Goal: Transaction & Acquisition: Purchase product/service

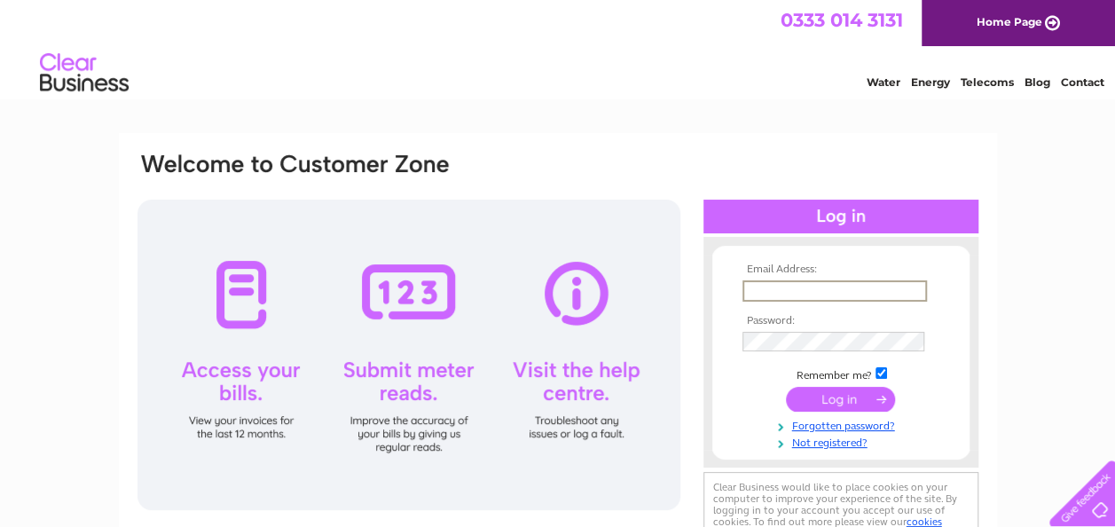
click at [768, 286] on input "text" at bounding box center [834, 290] width 185 height 21
type input "[EMAIL_ADDRESS][DOMAIN_NAME]"
click at [786, 388] on input "submit" at bounding box center [840, 400] width 109 height 25
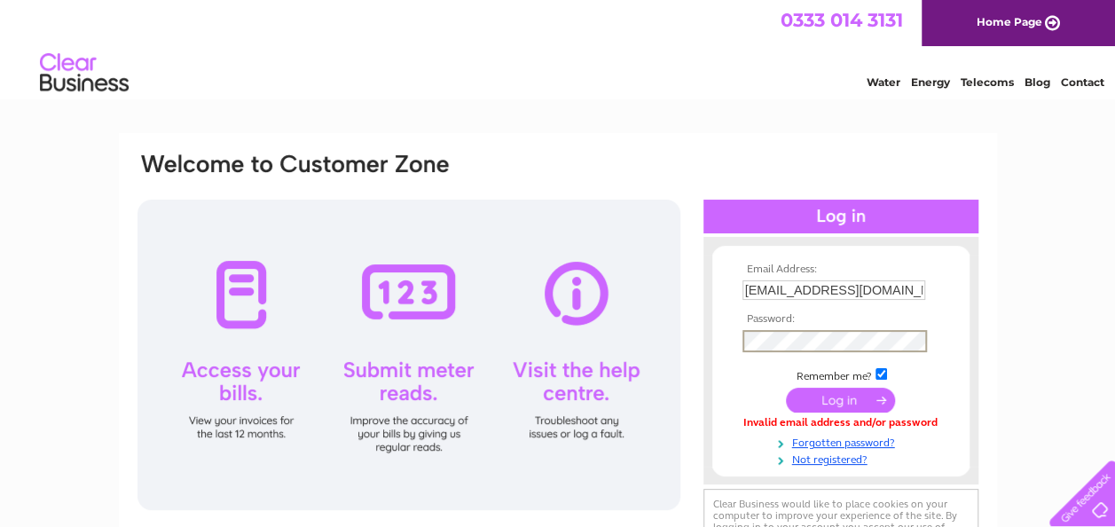
click at [846, 399] on input "submit" at bounding box center [840, 400] width 109 height 25
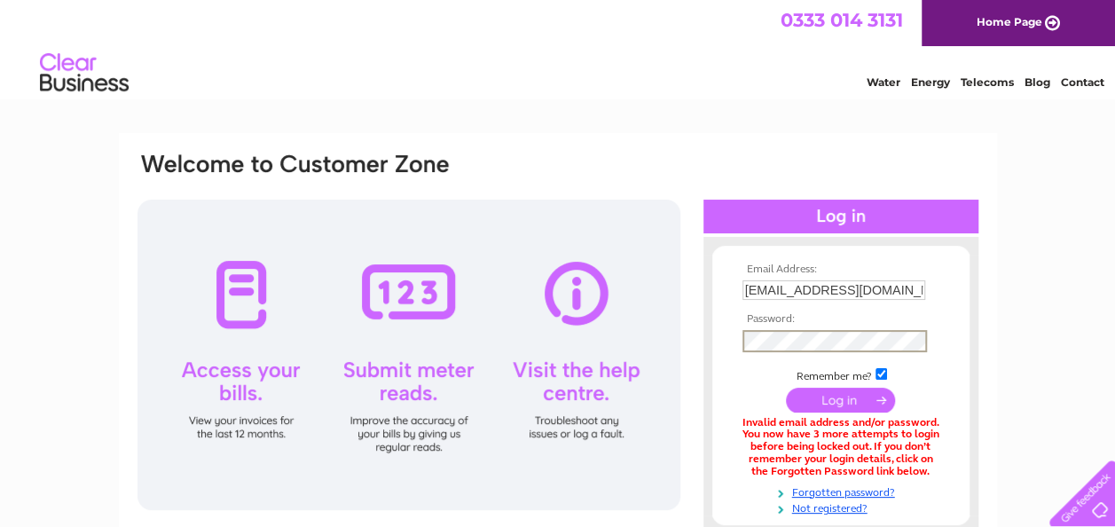
click at [830, 394] on input "submit" at bounding box center [840, 400] width 109 height 25
click at [920, 289] on input "mail@rightclickcreative.co.uk" at bounding box center [834, 290] width 185 height 21
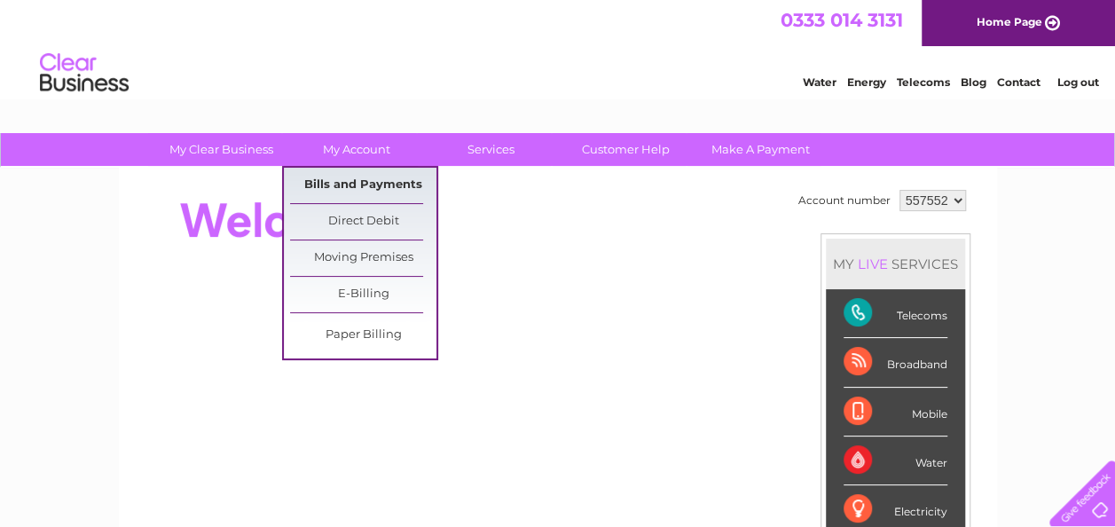
click at [346, 177] on link "Bills and Payments" at bounding box center [363, 185] width 146 height 35
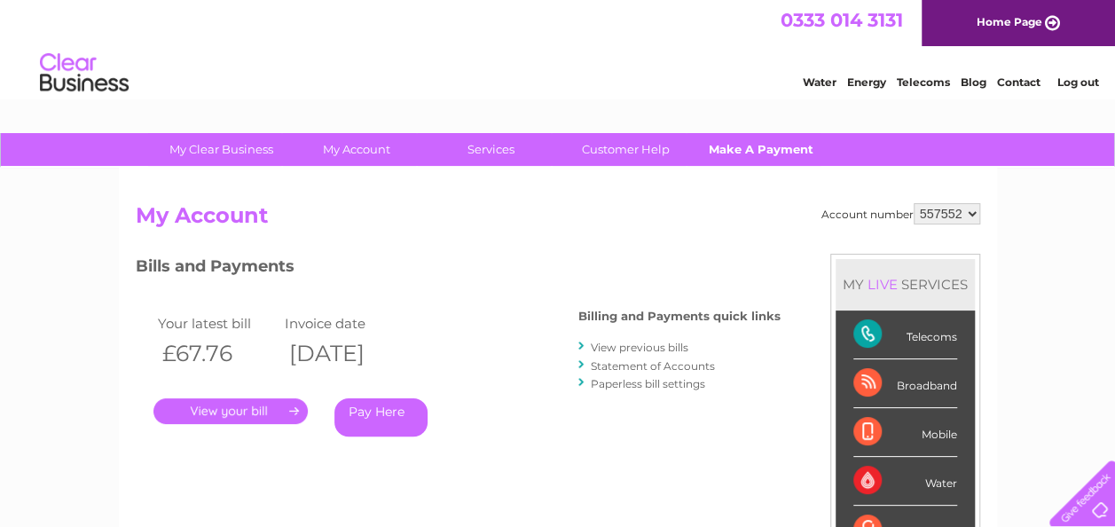
click at [798, 150] on link "Make A Payment" at bounding box center [760, 149] width 146 height 33
click at [765, 146] on link "Make A Payment" at bounding box center [760, 149] width 146 height 33
click at [372, 414] on link "Pay Here" at bounding box center [380, 417] width 93 height 38
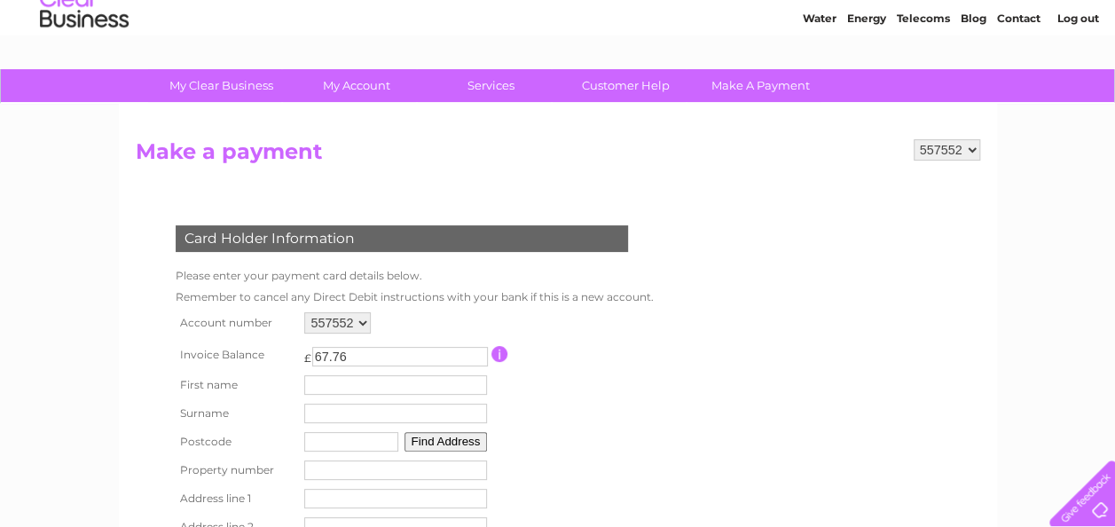
scroll to position [89, 0]
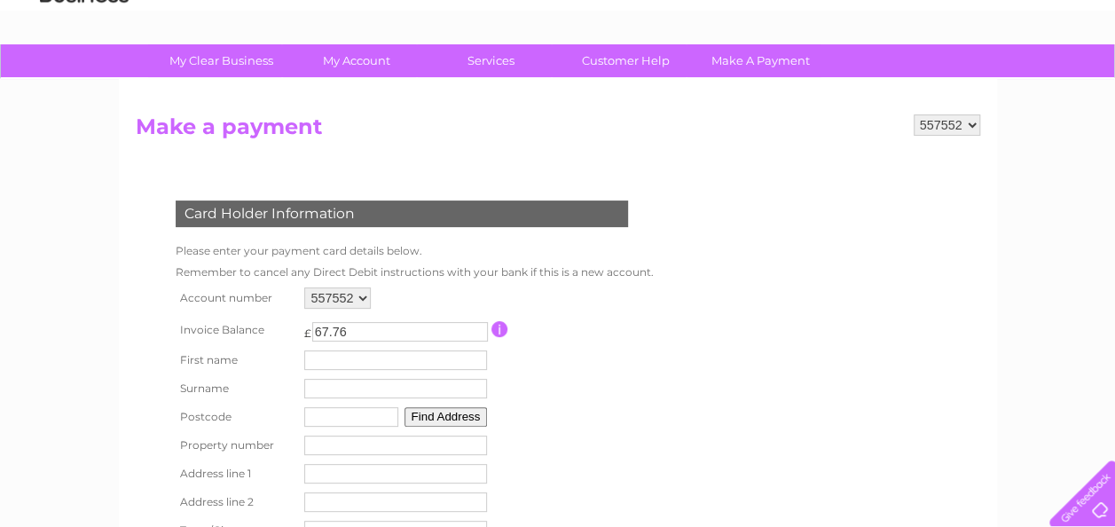
drag, startPoint x: 365, startPoint y: 332, endPoint x: 252, endPoint y: 337, distance: 113.7
click at [276, 335] on tr "Invoice Balance £ 67.76 This payment facility permits payment of the full outst…" at bounding box center [410, 329] width 479 height 33
type input "4.37"
click at [321, 363] on input "text" at bounding box center [398, 360] width 185 height 21
type input "Anna"
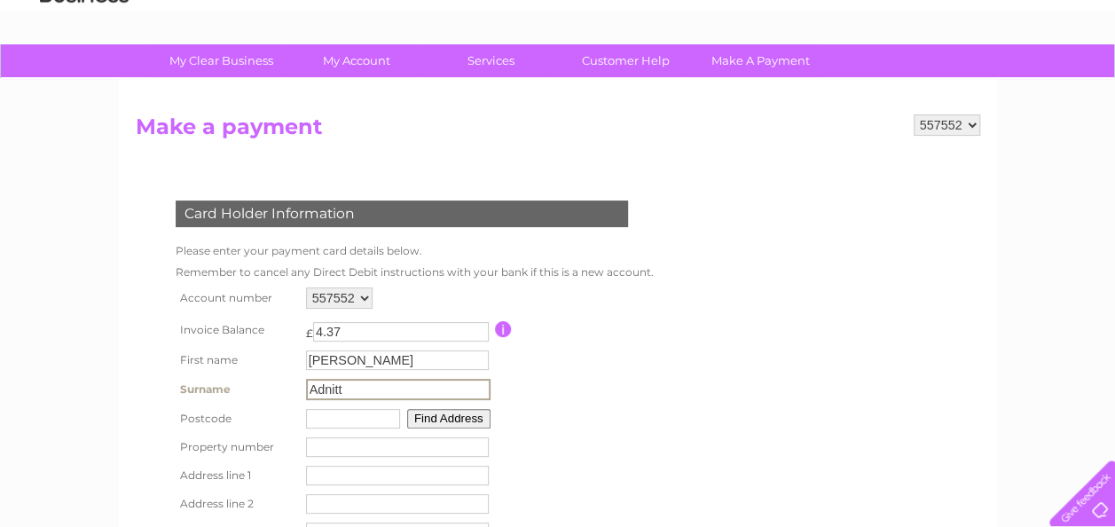
type input "Adnitt"
type input "SG8 0EP"
click at [436, 413] on button "Find Address" at bounding box center [446, 417] width 83 height 20
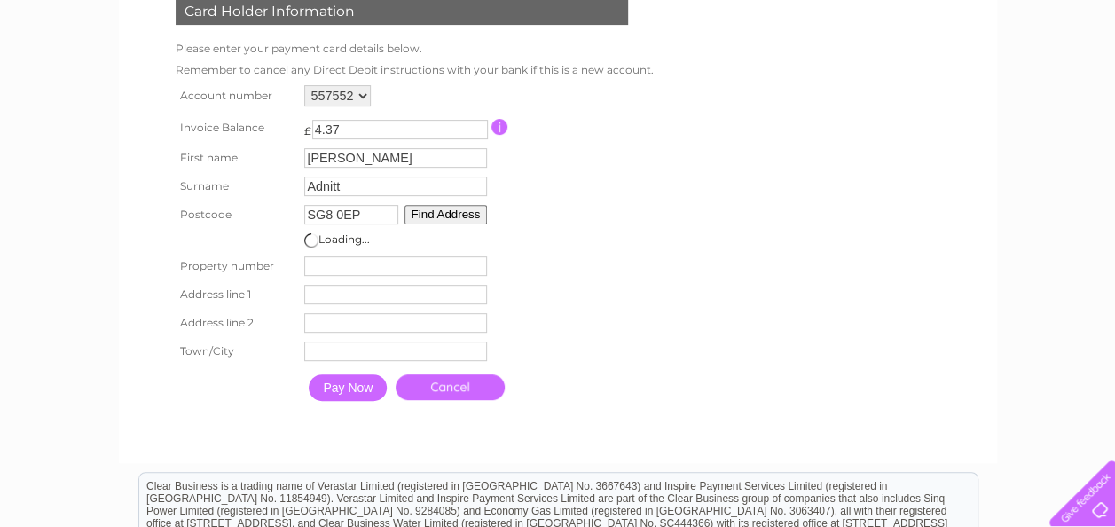
scroll to position [266, 0]
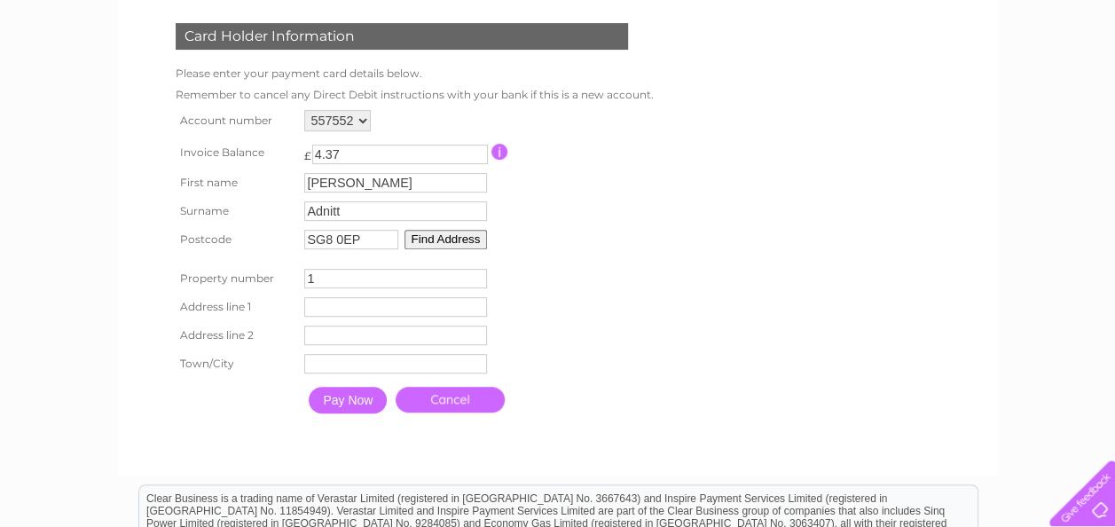
click at [477, 278] on input "1" at bounding box center [395, 279] width 183 height 20
type input "2"
click at [477, 278] on input "2" at bounding box center [395, 279] width 183 height 20
drag, startPoint x: 341, startPoint y: 268, endPoint x: 295, endPoint y: 268, distance: 46.1
click at [295, 268] on tr "Property number 2 Property Number" at bounding box center [410, 278] width 479 height 28
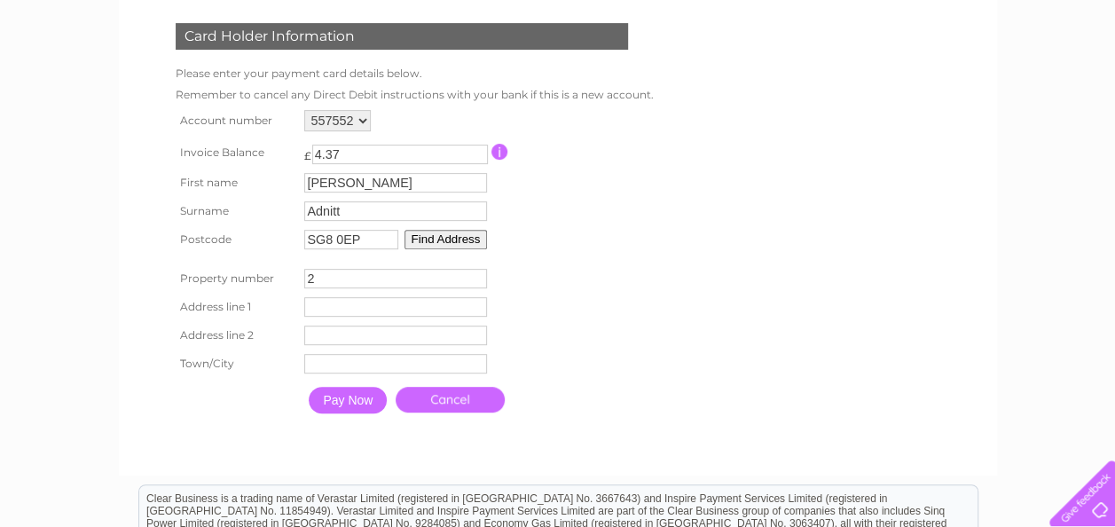
drag, startPoint x: 310, startPoint y: 277, endPoint x: 277, endPoint y: 277, distance: 33.7
click at [277, 277] on tr "Property number 2 Property Number" at bounding box center [410, 278] width 479 height 28
click at [454, 242] on button "Find Address" at bounding box center [446, 240] width 83 height 20
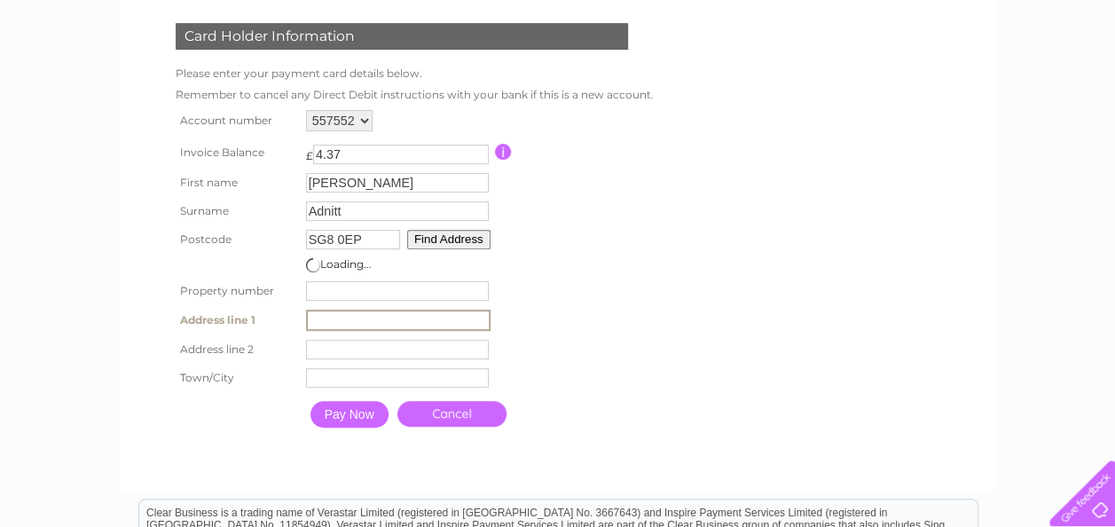
click at [389, 325] on input "text" at bounding box center [398, 320] width 185 height 21
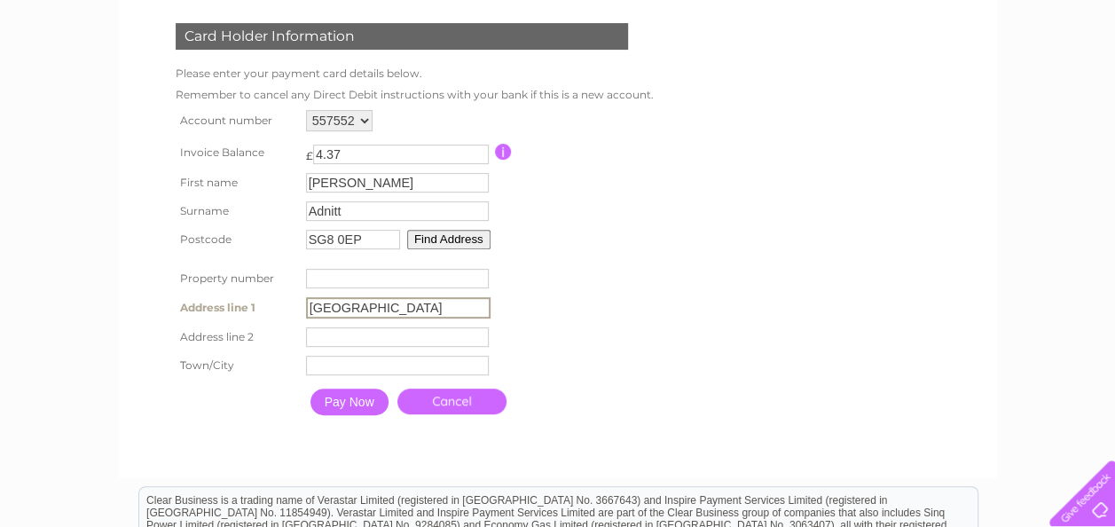
type input "New Barn Farm"
type input "Tadlow"
click at [350, 408] on input "Pay Now" at bounding box center [349, 402] width 78 height 27
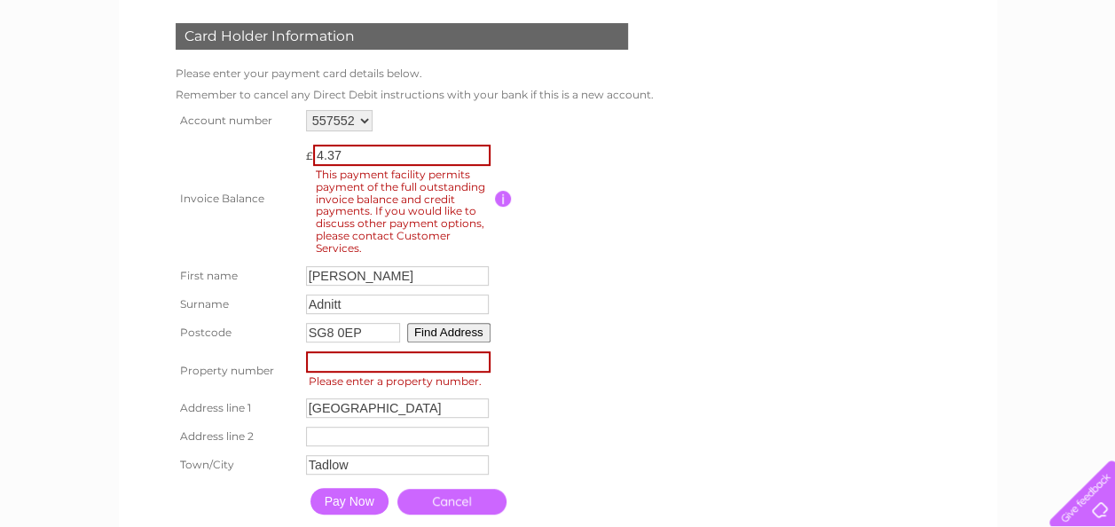
scroll to position [0, 0]
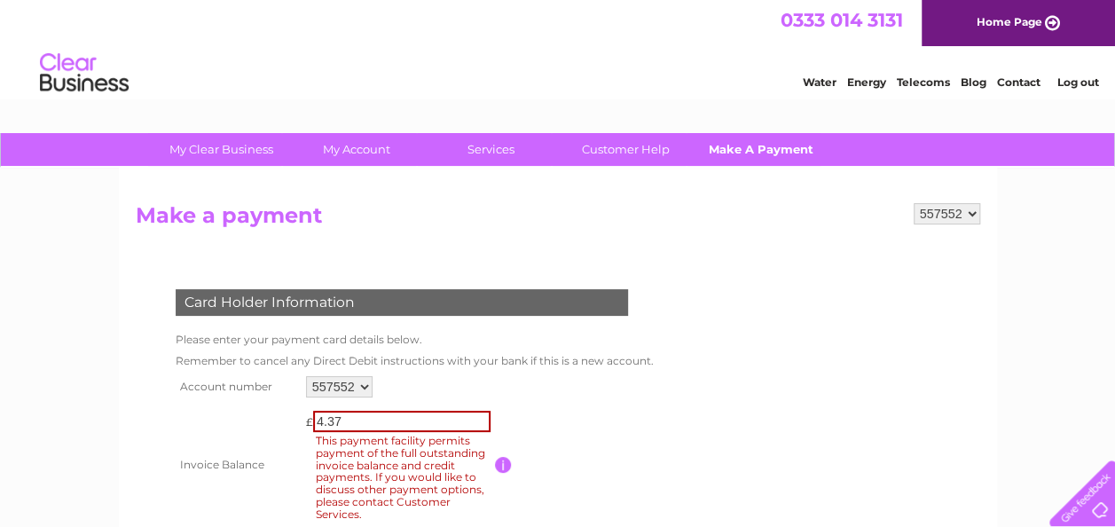
click at [774, 156] on link "Make A Payment" at bounding box center [760, 149] width 146 height 33
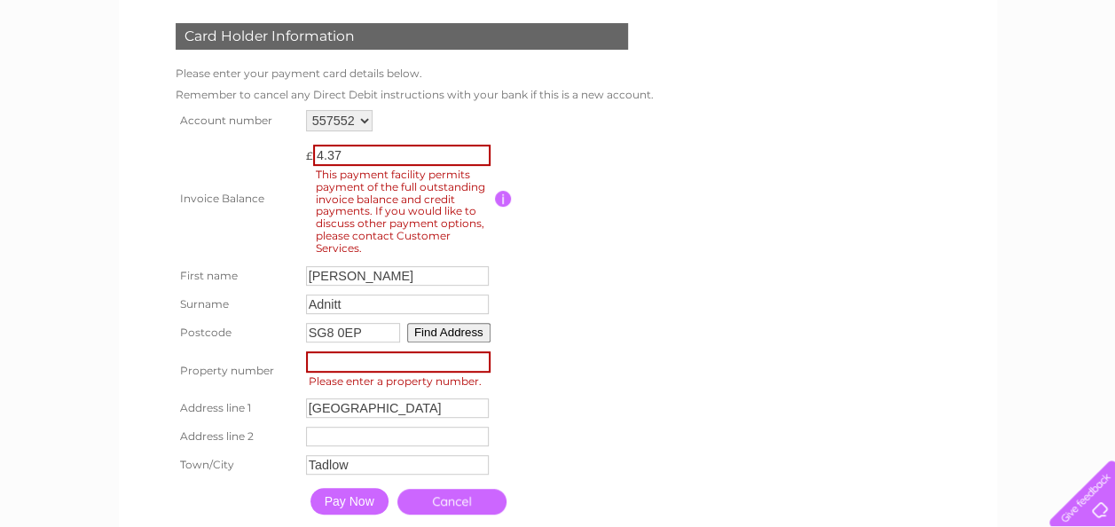
click at [501, 195] on input "button" at bounding box center [503, 199] width 17 height 16
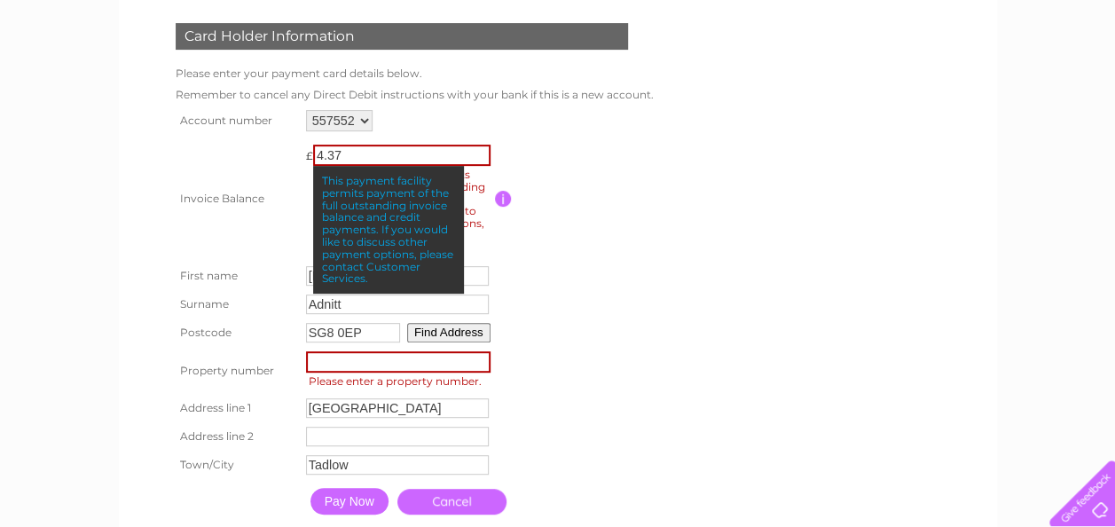
click at [501, 195] on input "button" at bounding box center [503, 199] width 17 height 16
click at [613, 208] on td at bounding box center [575, 199] width 160 height 126
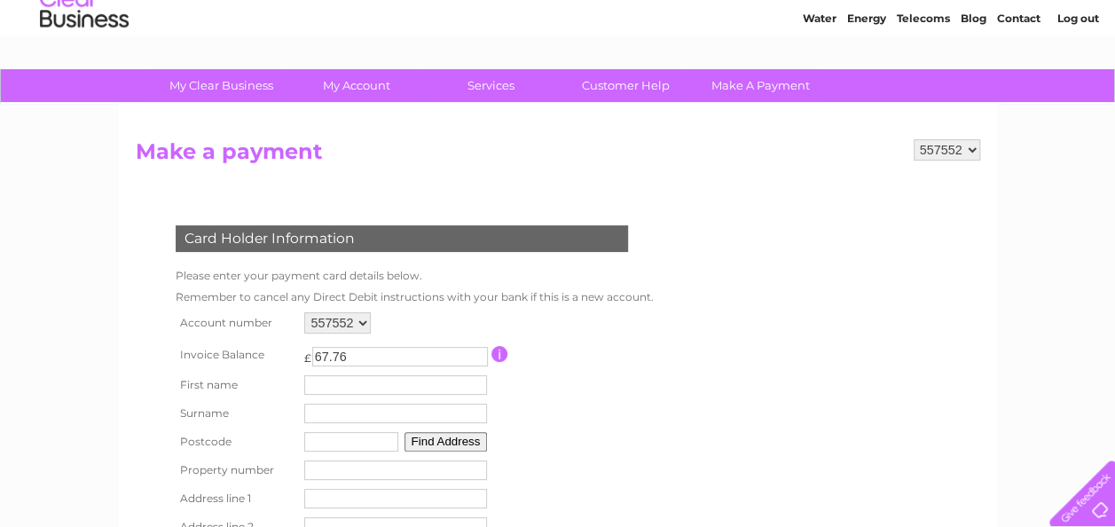
scroll to position [89, 0]
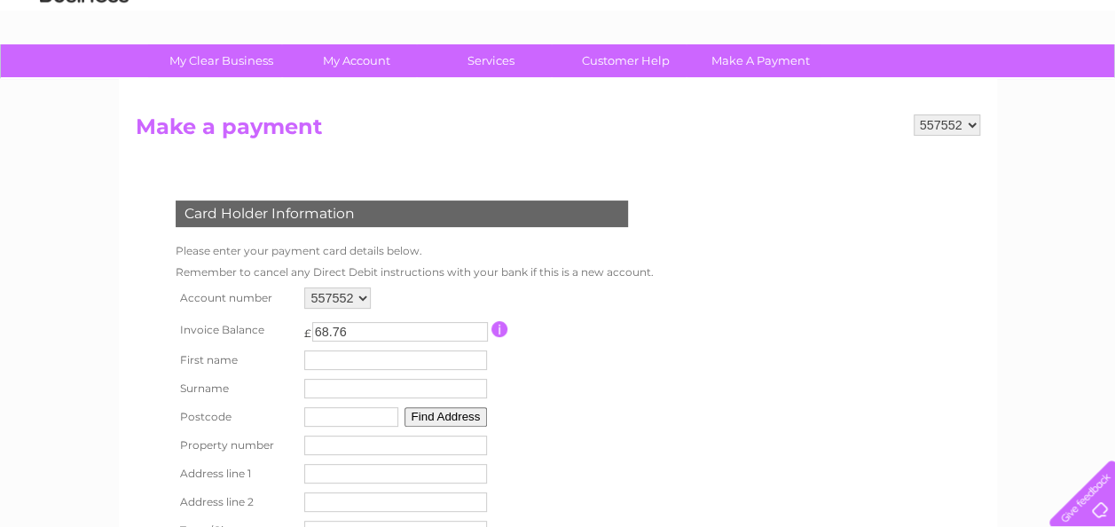
click at [475, 326] on input "68.76" at bounding box center [400, 332] width 176 height 20
click at [475, 334] on input "67.76" at bounding box center [400, 332] width 176 height 20
click at [475, 334] on input "66.76" at bounding box center [400, 332] width 176 height 20
click at [475, 334] on input "65.76" at bounding box center [400, 332] width 176 height 20
click at [475, 334] on input "64.76" at bounding box center [400, 332] width 176 height 20
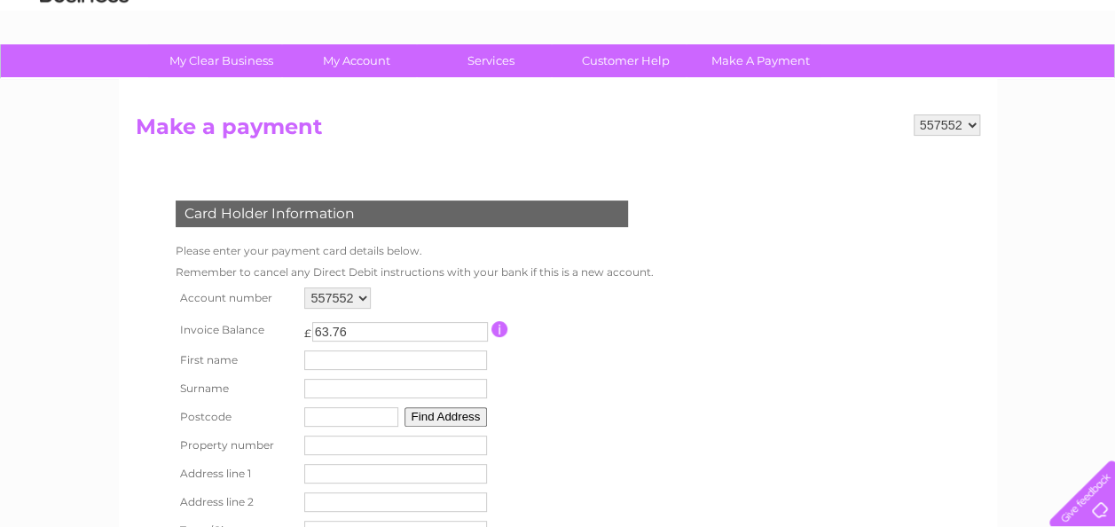
click at [475, 334] on input "63.76" at bounding box center [400, 332] width 176 height 20
drag, startPoint x: 368, startPoint y: 332, endPoint x: 273, endPoint y: 333, distance: 94.9
click at [273, 333] on tr "Invoice Balance £ 63.76 This payment facility permits payment of the full outst…" at bounding box center [410, 329] width 479 height 33
type input "4.37"
click at [499, 323] on input "button" at bounding box center [499, 329] width 17 height 16
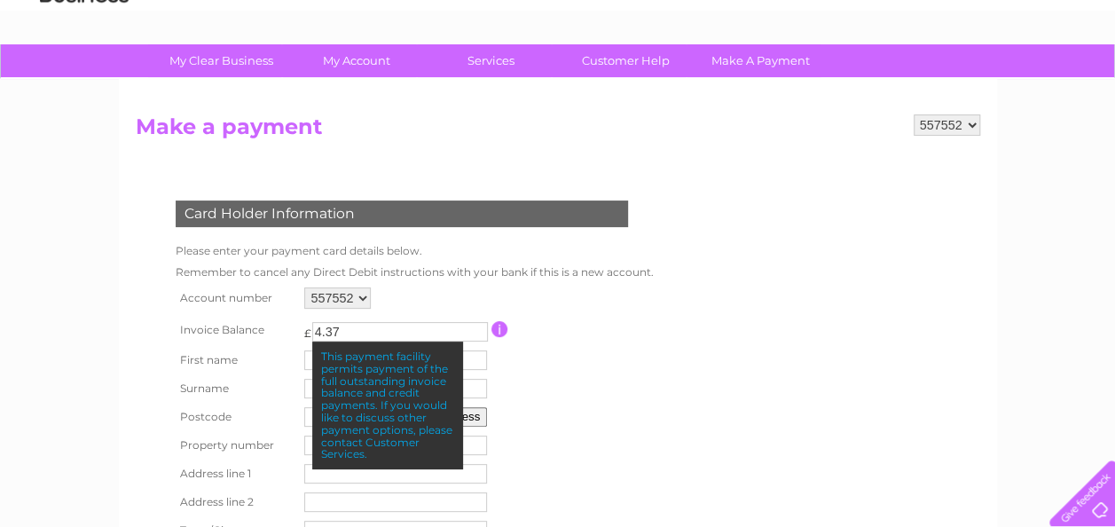
click at [492, 323] on input "button" at bounding box center [499, 329] width 17 height 16
click at [482, 250] on td "Please enter your payment card details below." at bounding box center [414, 250] width 487 height 21
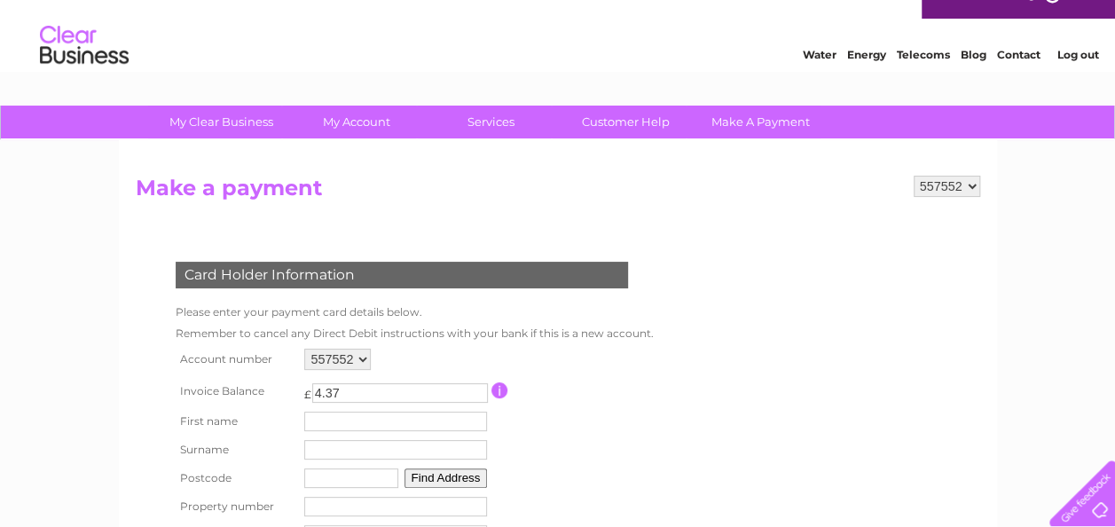
scroll to position [0, 0]
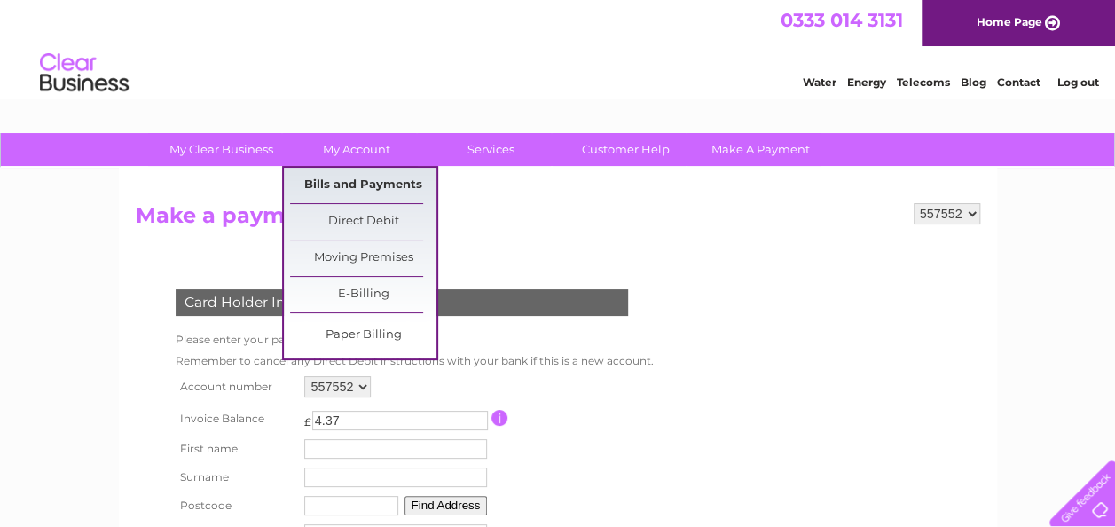
click at [357, 182] on link "Bills and Payments" at bounding box center [363, 185] width 146 height 35
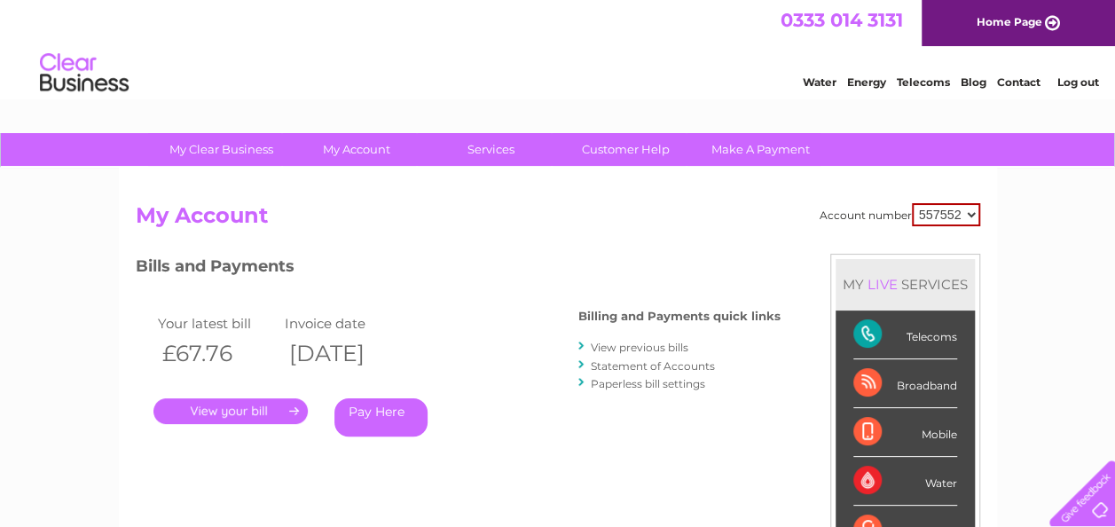
click at [371, 412] on link "Pay Here" at bounding box center [380, 417] width 93 height 38
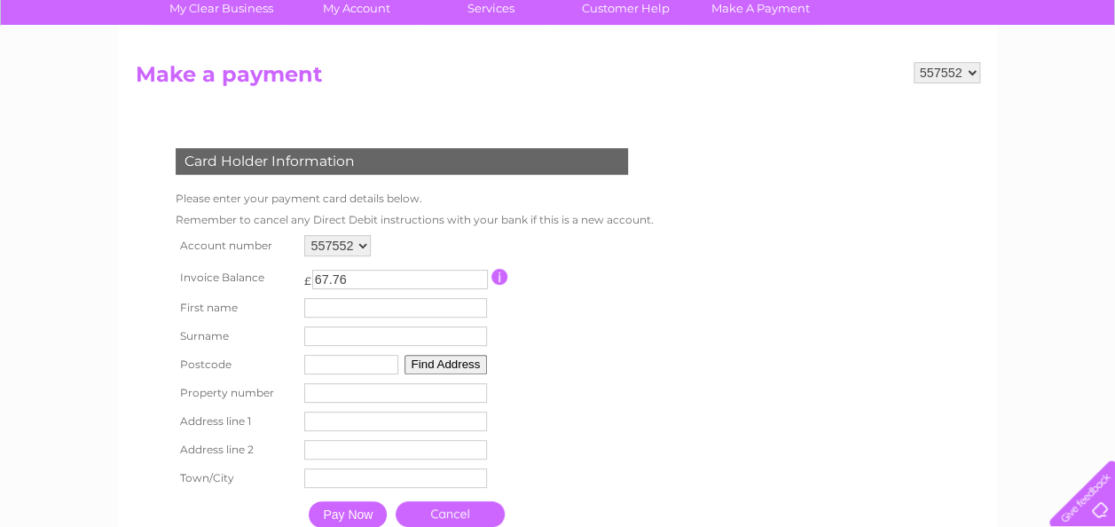
scroll to position [266, 0]
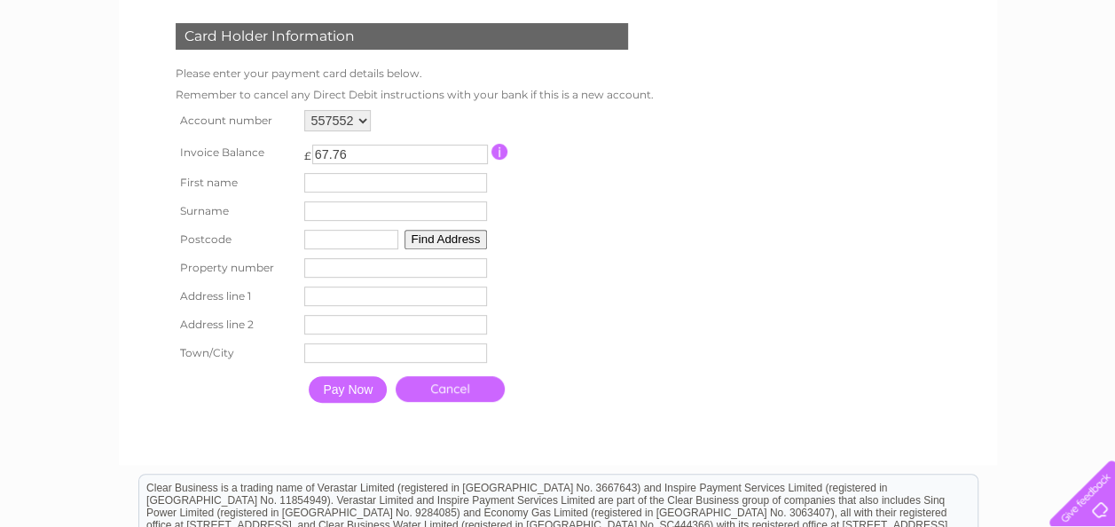
drag, startPoint x: 358, startPoint y: 156, endPoint x: 252, endPoint y: 140, distance: 107.6
click at [294, 152] on tr "Invoice Balance £ 67.76 This payment facility permits payment of the full outst…" at bounding box center [410, 152] width 479 height 33
type input "4.37"
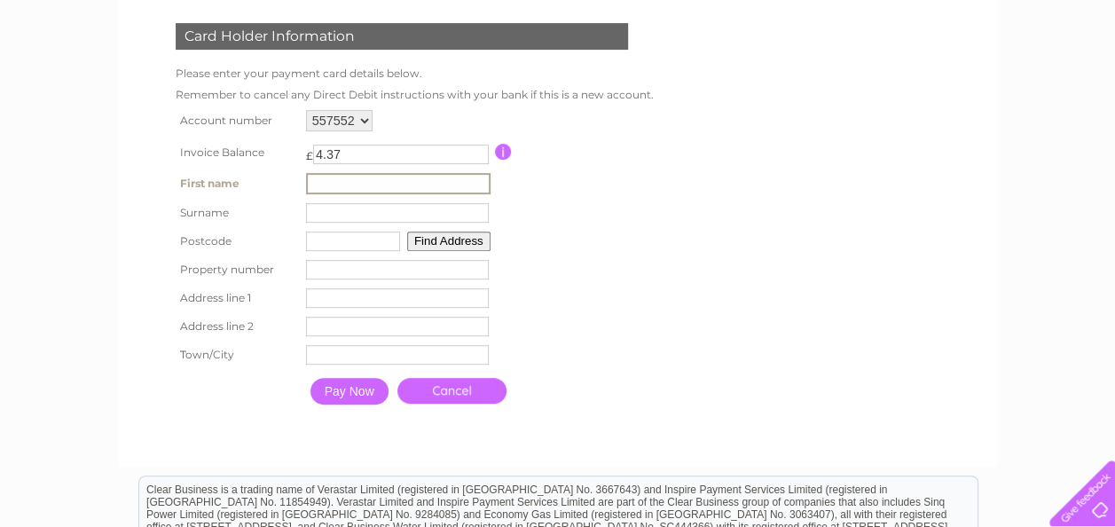
click at [356, 190] on input "text" at bounding box center [398, 183] width 185 height 21
type input "[PERSON_NAME]"
type input "Adnitt"
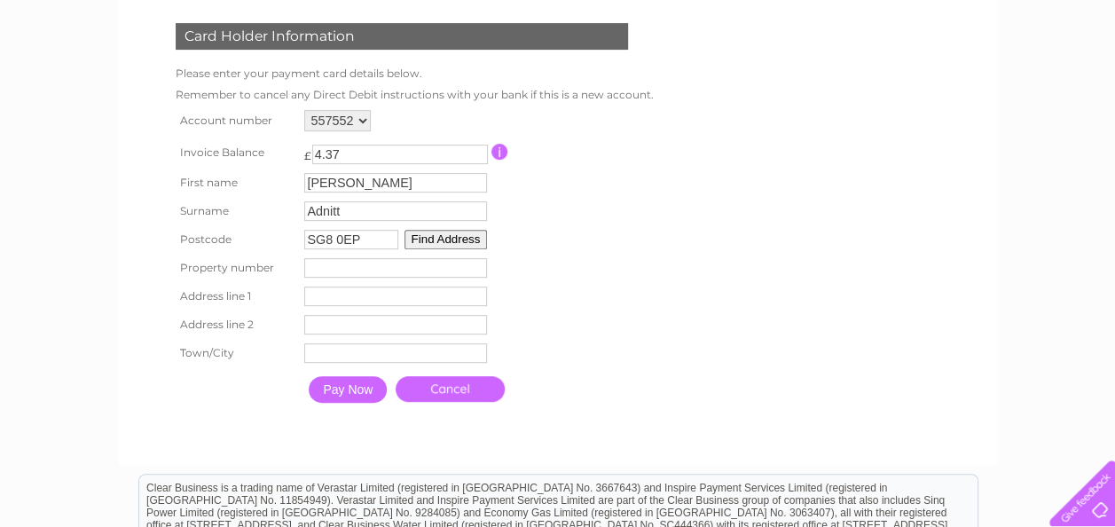
type input "SG8 0EP"
type input "2"
click at [403, 297] on input "text" at bounding box center [395, 297] width 183 height 20
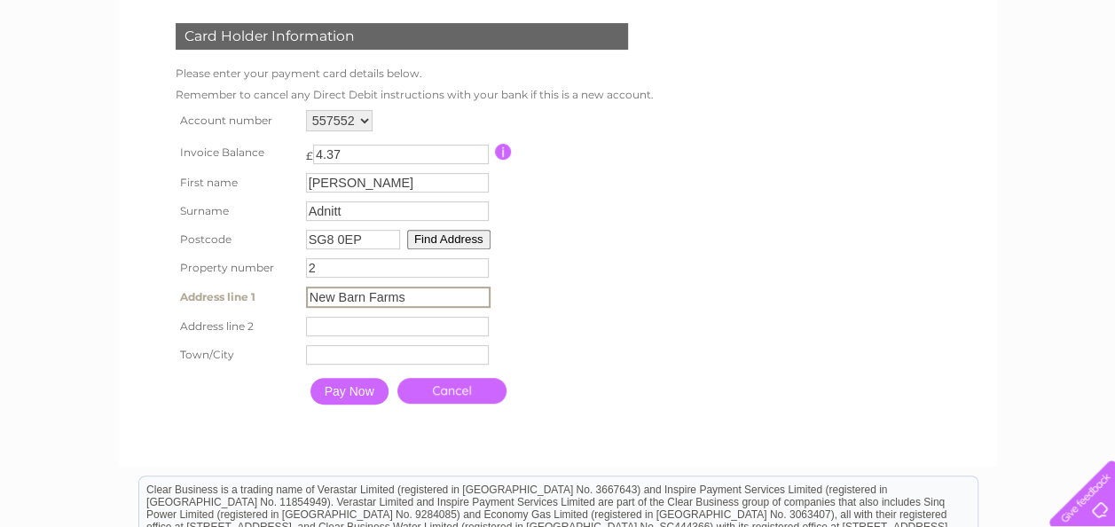
type input "New Barn Farms"
type input "Tadlow"
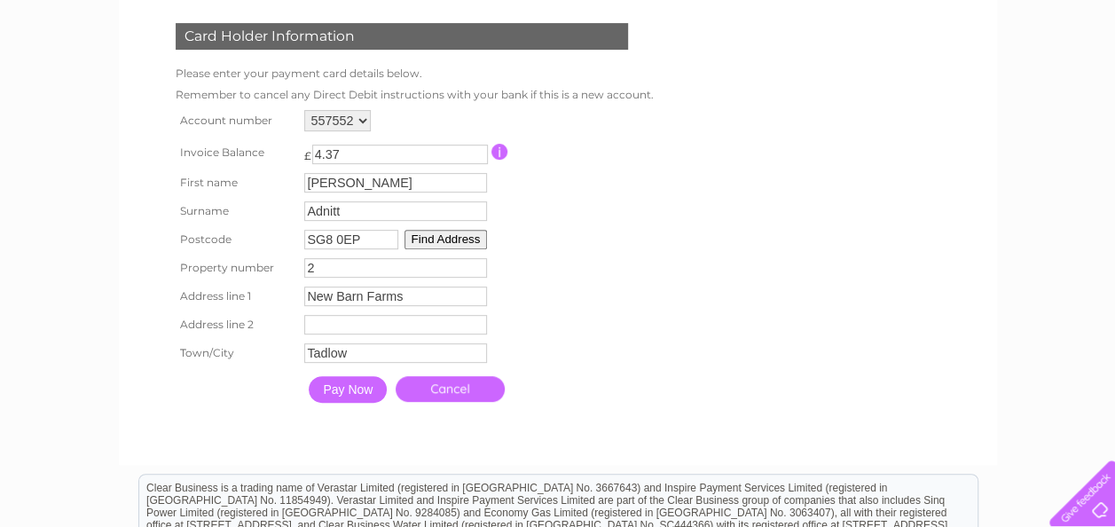
click at [335, 391] on input "Pay Now" at bounding box center [348, 389] width 78 height 27
